Goal: Task Accomplishment & Management: Use online tool/utility

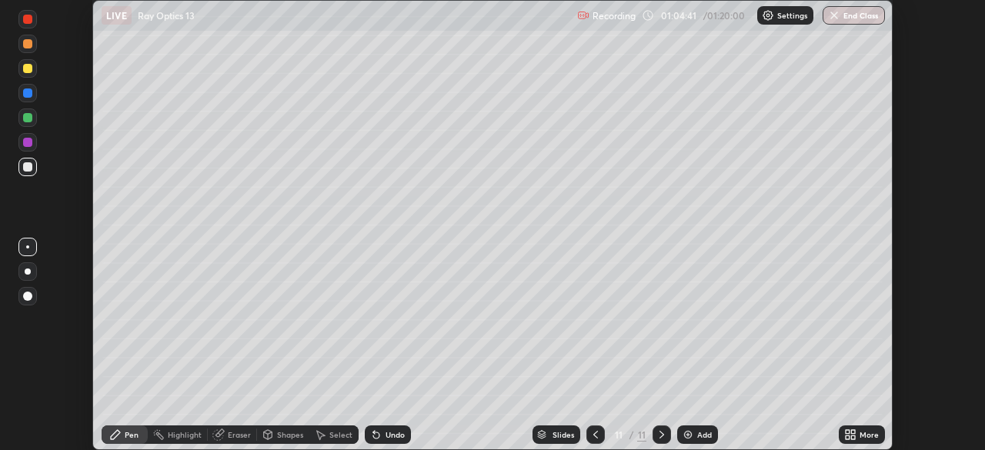
scroll to position [450, 984]
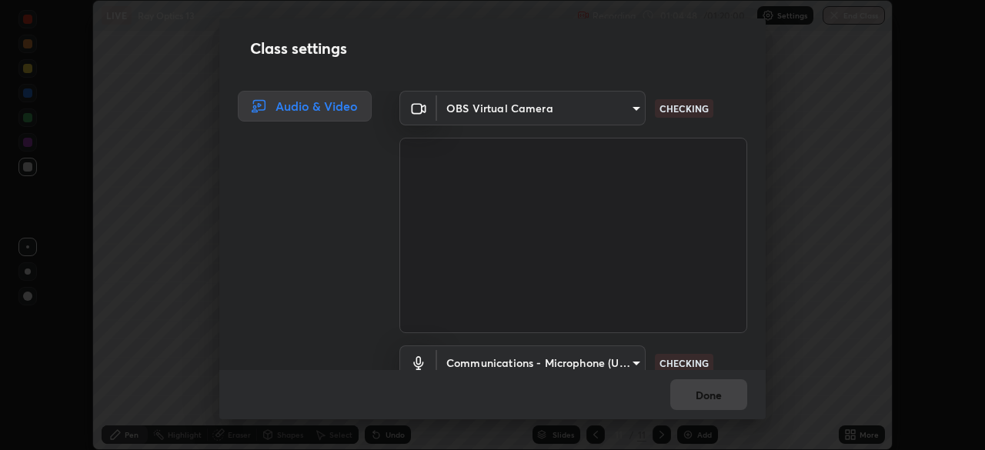
click at [609, 356] on body "Erase all LIVE Ray Optics 13 Recording 01:04:48 / 01:20:00 Settings End Class S…" at bounding box center [492, 225] width 985 height 450
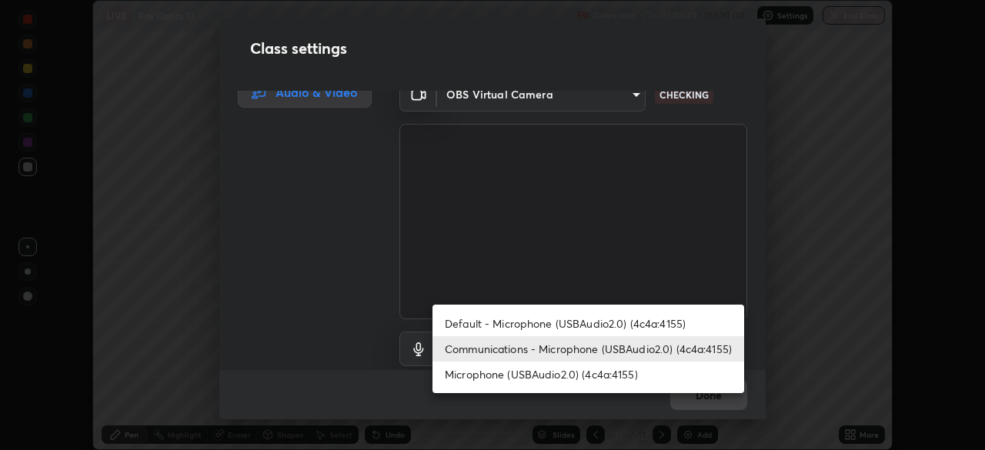
click at [559, 325] on li "Default - Microphone (USBAudio2.0) (4c4a:4155)" at bounding box center [588, 323] width 312 height 25
type input "default"
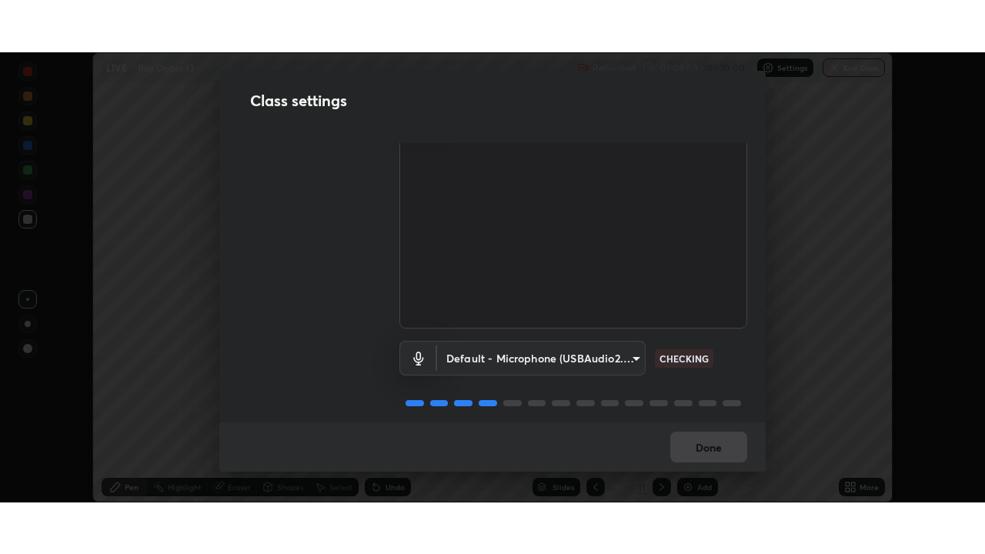
scroll to position [70, 0]
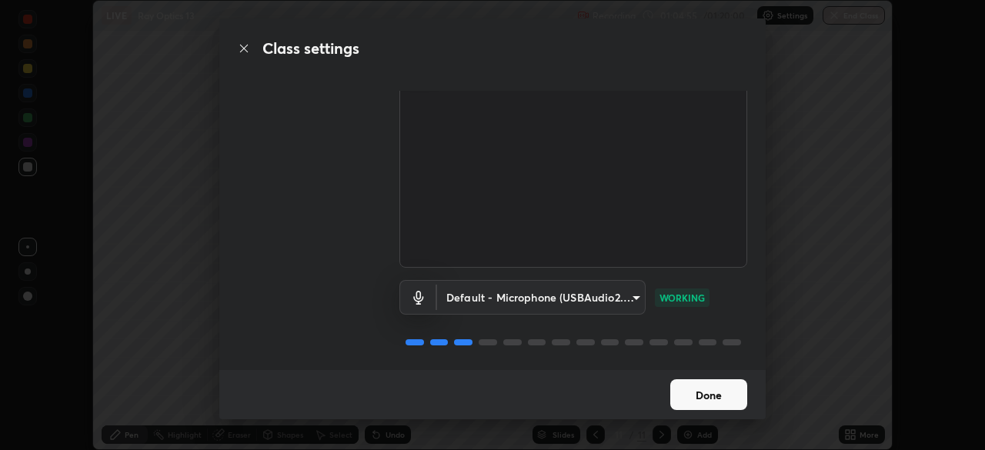
click at [714, 389] on button "Done" at bounding box center [708, 394] width 77 height 31
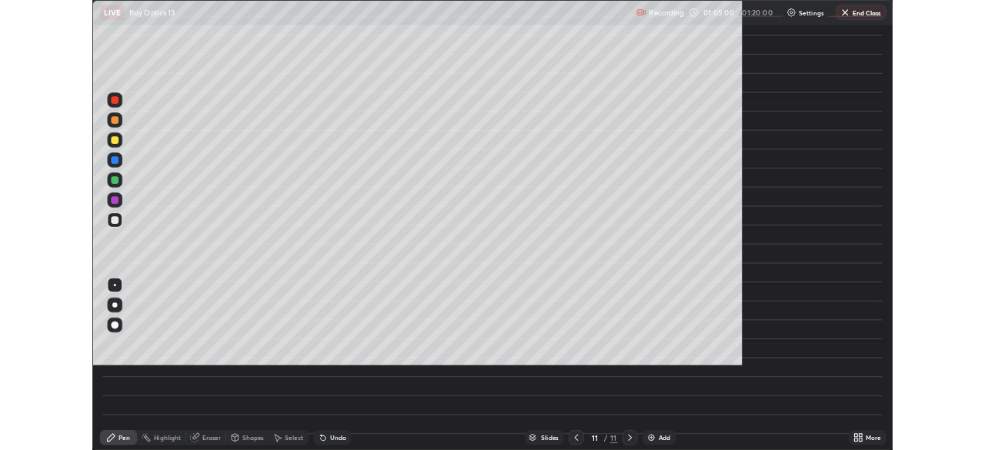
scroll to position [554, 985]
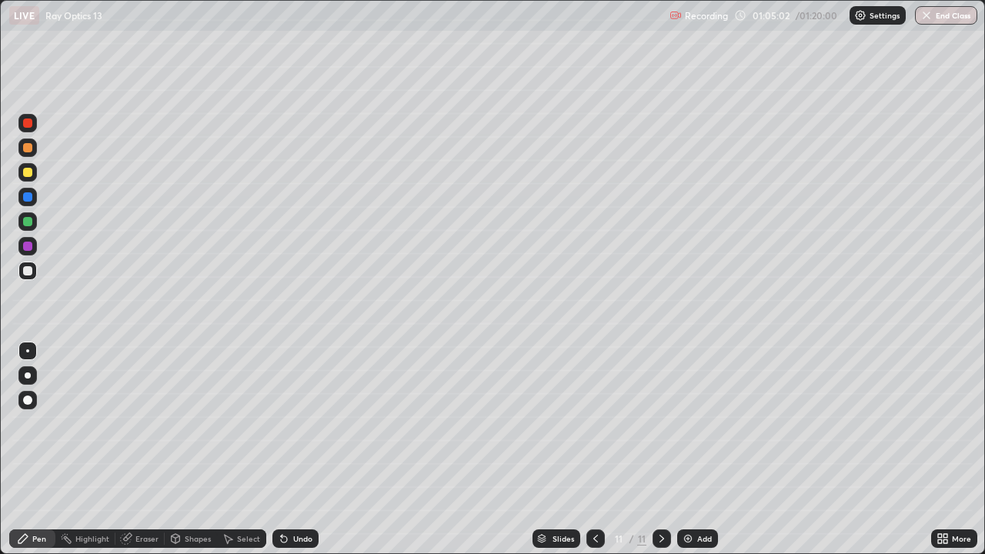
click at [938, 449] on icon at bounding box center [940, 536] width 4 height 4
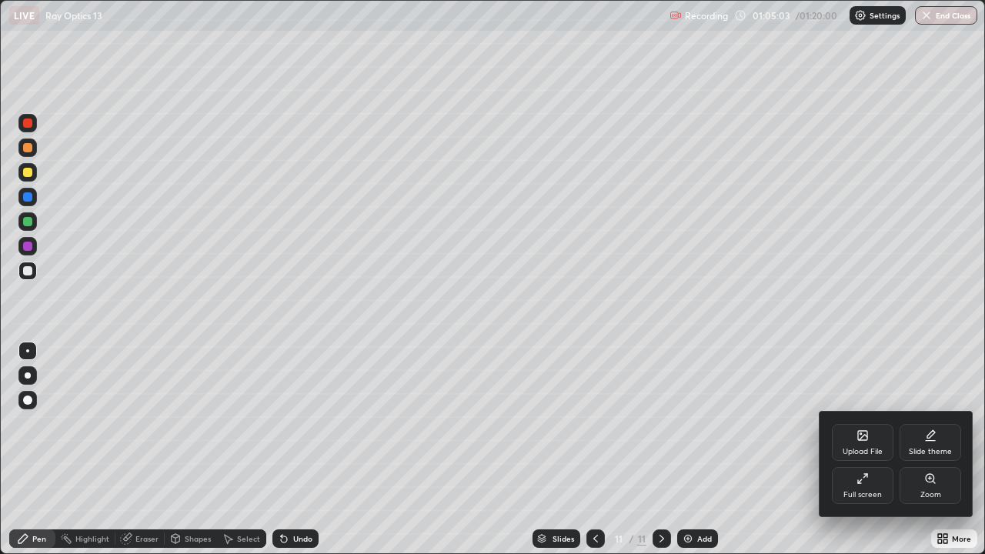
click at [860, 449] on icon at bounding box center [859, 481] width 3 height 3
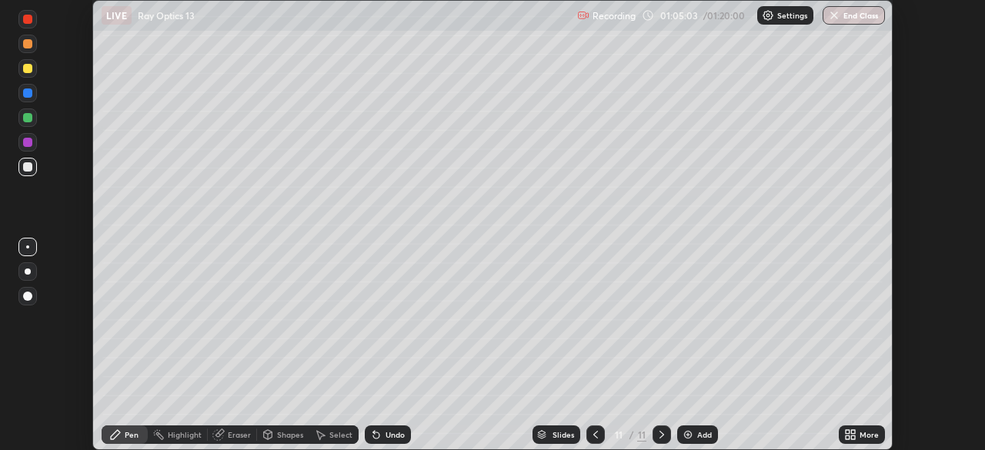
scroll to position [76481, 75946]
click at [593, 435] on icon at bounding box center [595, 435] width 12 height 12
click at [661, 432] on icon at bounding box center [661, 435] width 12 height 12
click at [26, 75] on div at bounding box center [27, 68] width 18 height 18
click at [691, 430] on img at bounding box center [688, 435] width 12 height 12
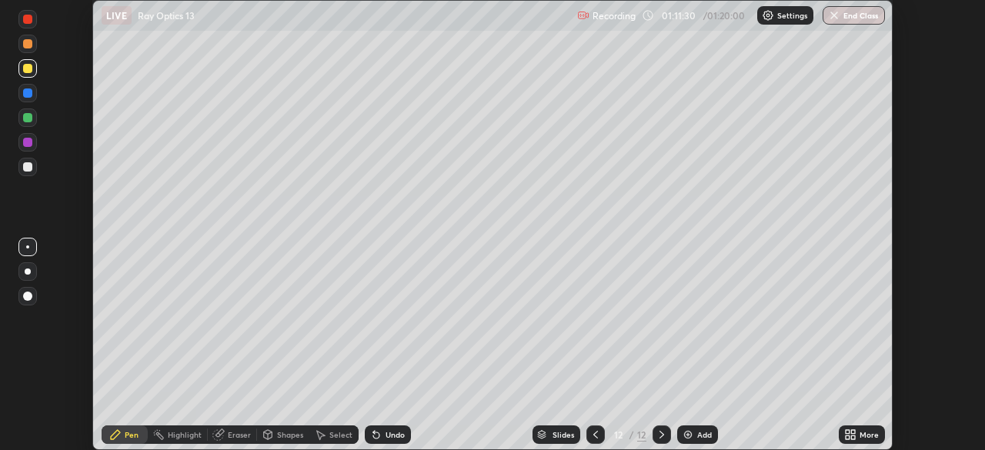
click at [594, 435] on icon at bounding box center [595, 435] width 12 height 12
click at [843, 12] on button "End Class" at bounding box center [853, 15] width 62 height 18
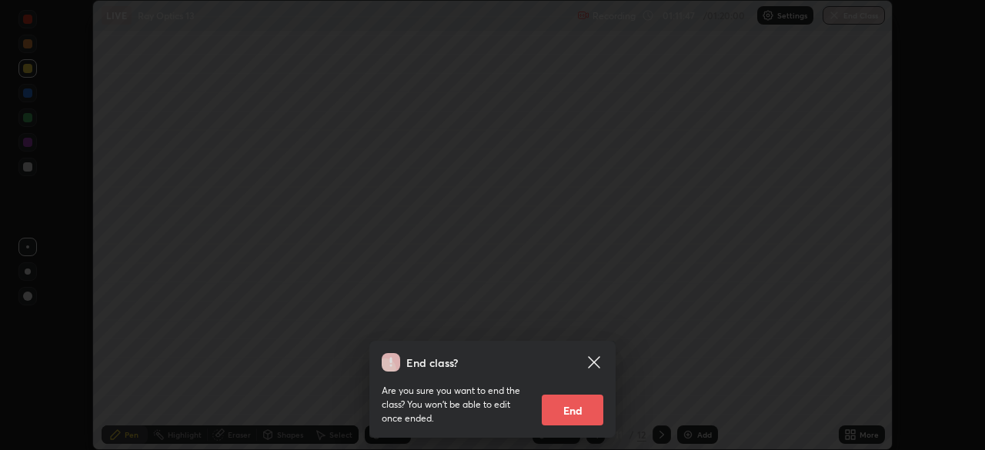
click at [578, 397] on button "End" at bounding box center [573, 410] width 62 height 31
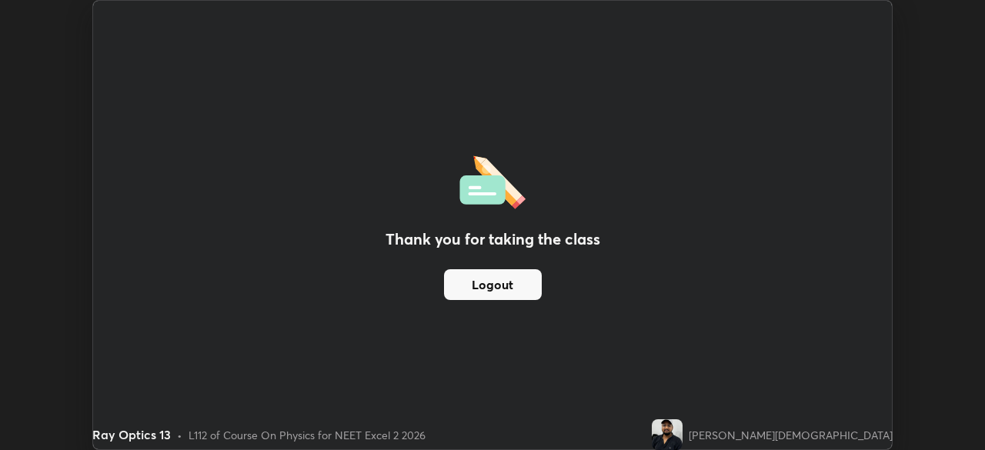
click at [500, 290] on button "Logout" at bounding box center [493, 284] width 98 height 31
